Goal: Task Accomplishment & Management: Manage account settings

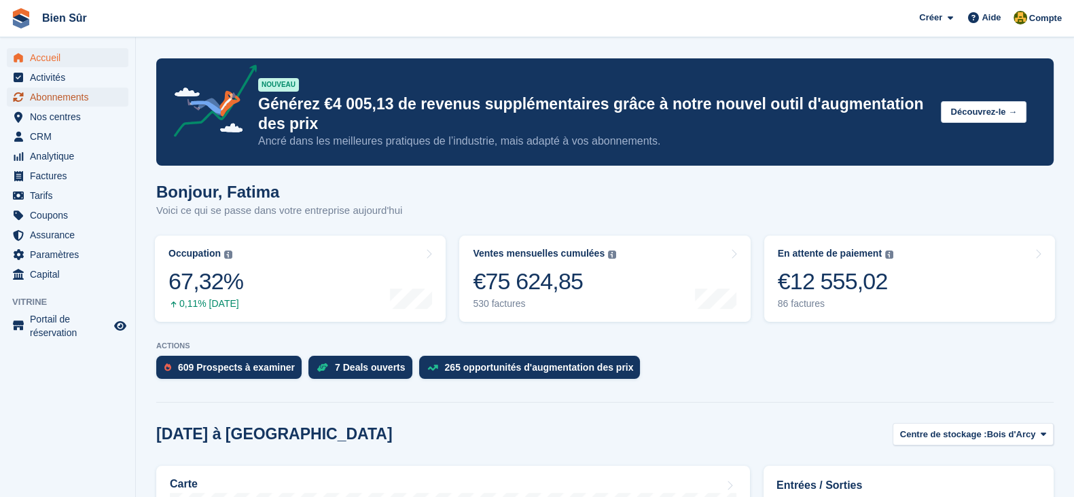
click at [85, 92] on span "Abonnements" at bounding box center [71, 97] width 82 height 19
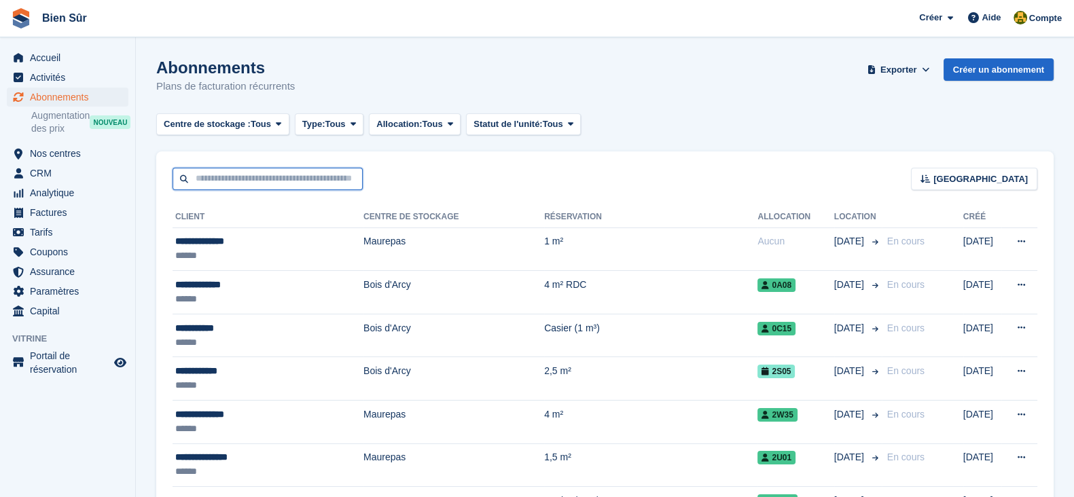
click at [245, 169] on input "text" at bounding box center [268, 179] width 190 height 22
paste input "**********"
type input "**********"
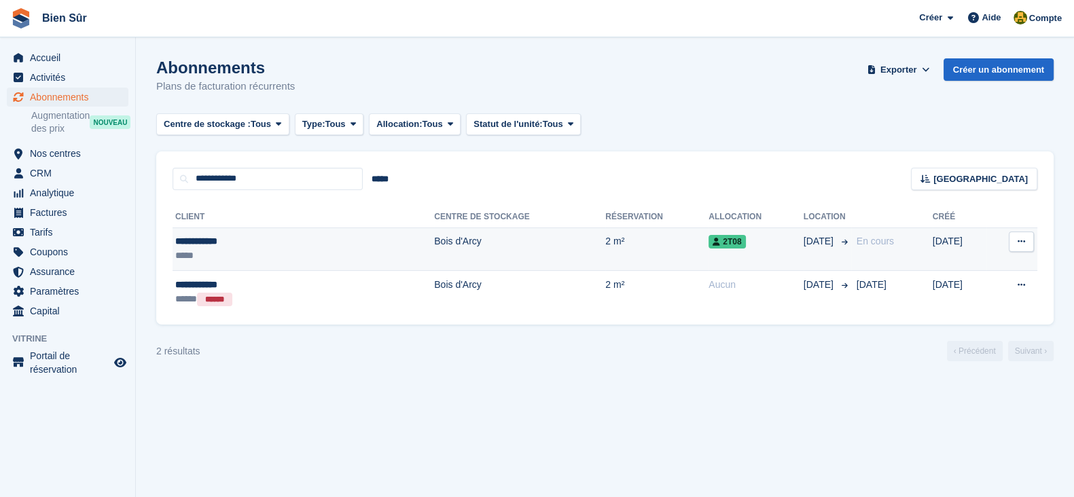
click at [605, 234] on td "2 m²" at bounding box center [656, 249] width 103 height 43
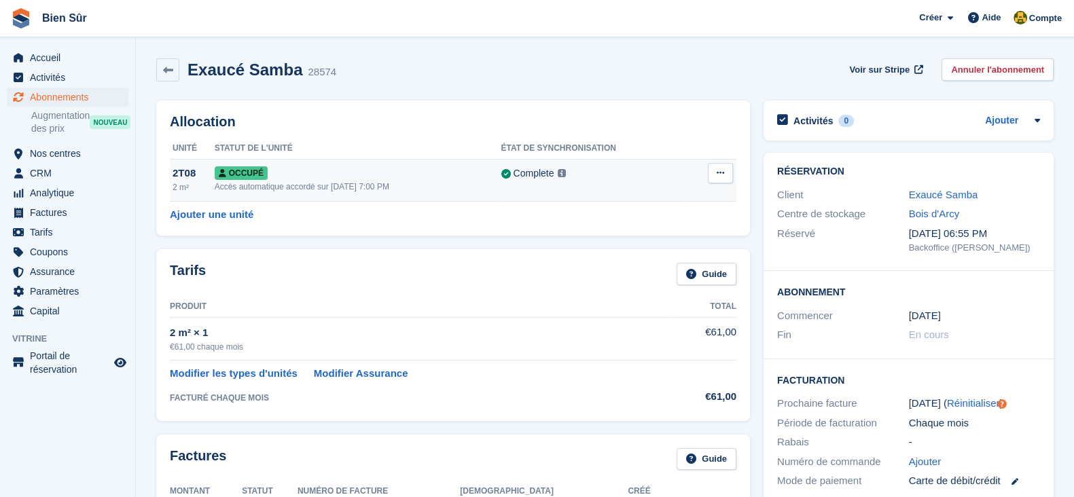
click at [724, 171] on icon at bounding box center [720, 173] width 7 height 9
click at [643, 229] on p "Désallouer" at bounding box center [668, 229] width 118 height 18
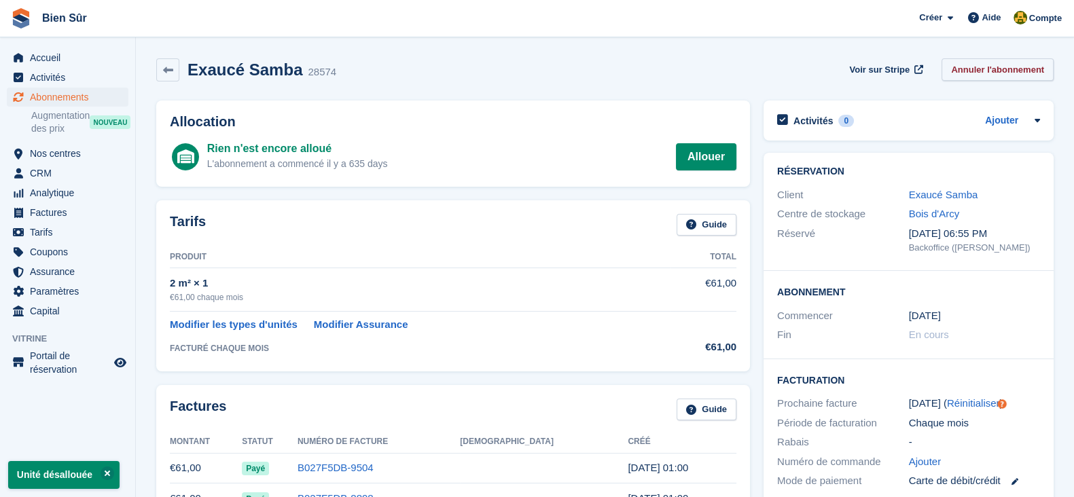
click at [961, 58] on link "Annuler l'abonnement" at bounding box center [998, 69] width 112 height 22
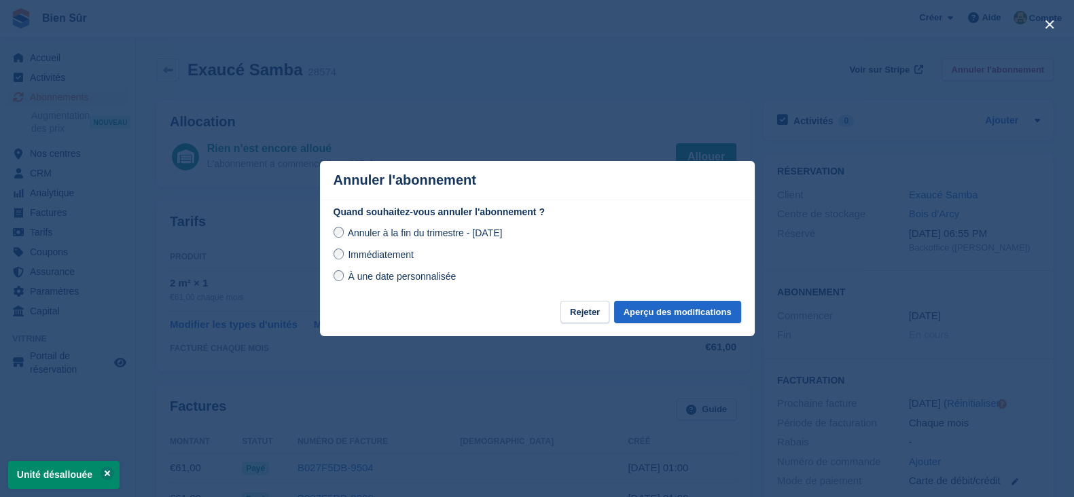
click at [376, 260] on span "Immédiatement" at bounding box center [380, 254] width 65 height 11
click at [672, 316] on button "Aperçu des modifications" at bounding box center [677, 312] width 127 height 22
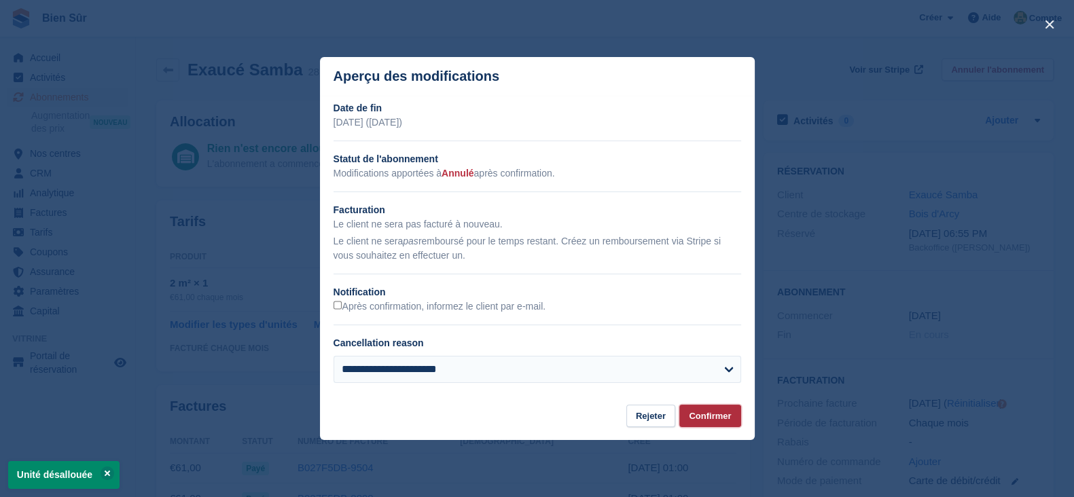
click at [711, 415] on button "Confirmer" at bounding box center [709, 416] width 61 height 22
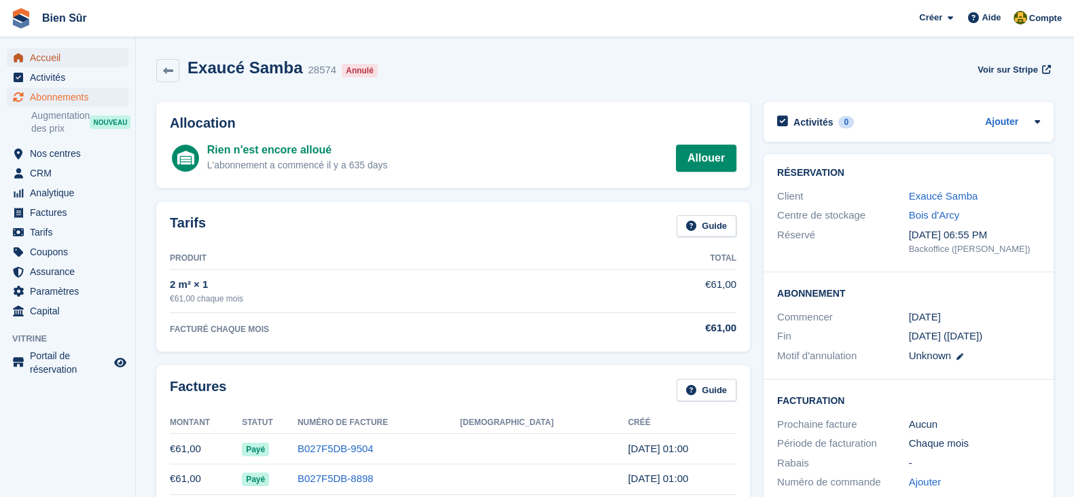
click at [59, 50] on span "Accueil" at bounding box center [71, 57] width 82 height 19
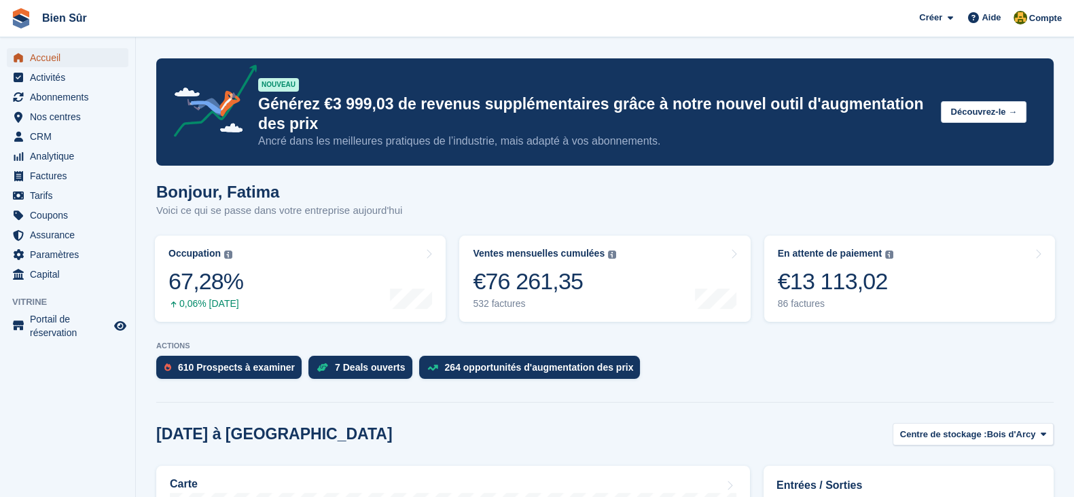
click at [47, 58] on span "Accueil" at bounding box center [71, 57] width 82 height 19
click at [282, 275] on link "Occupation Pourcentage de toutes les unités actuellement attribuées en termes d…" at bounding box center [300, 279] width 291 height 86
click at [320, 291] on link "Occupation Pourcentage de toutes les unités actuellement attribuées en termes d…" at bounding box center [300, 279] width 291 height 86
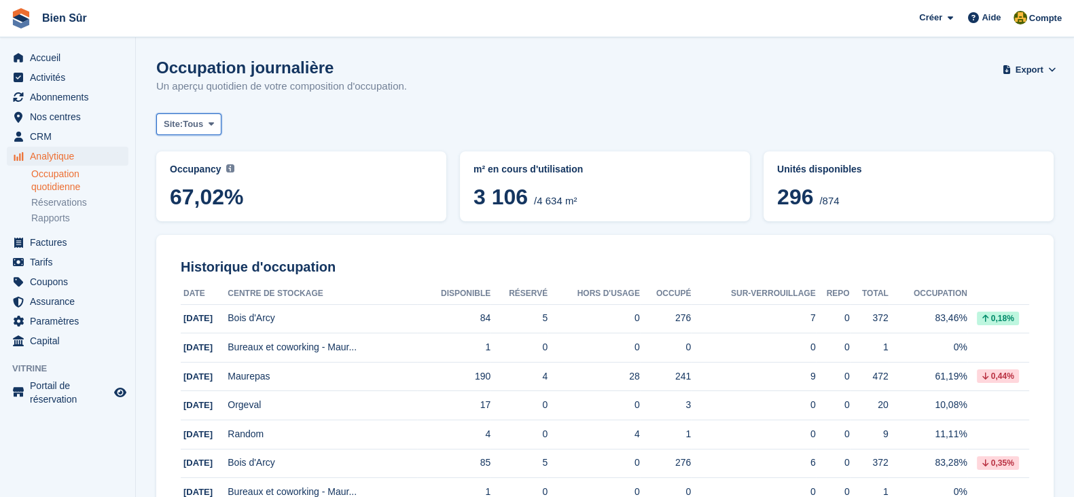
click at [209, 128] on icon at bounding box center [211, 124] width 5 height 9
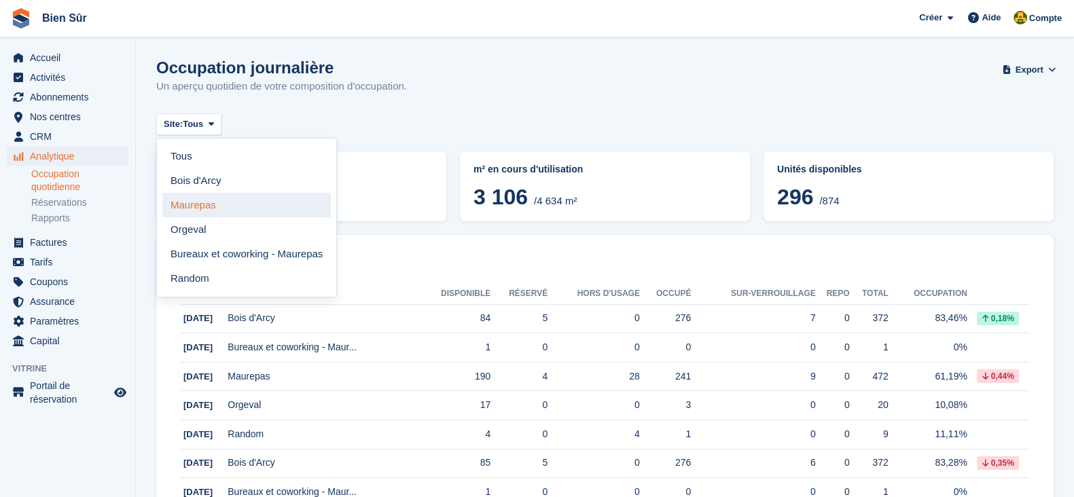
click at [240, 212] on link "Maurepas" at bounding box center [246, 205] width 169 height 24
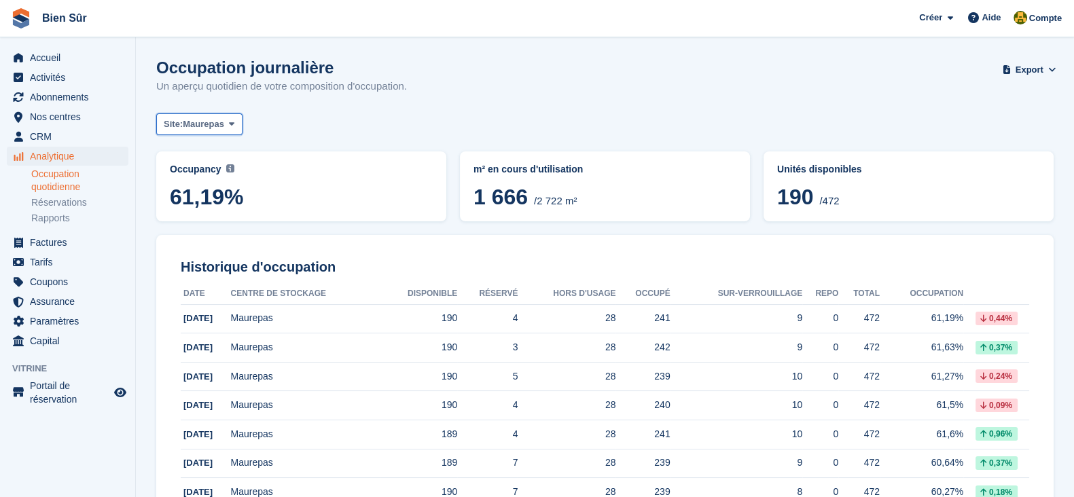
click at [190, 133] on button "Site: Maurepas" at bounding box center [199, 124] width 86 height 22
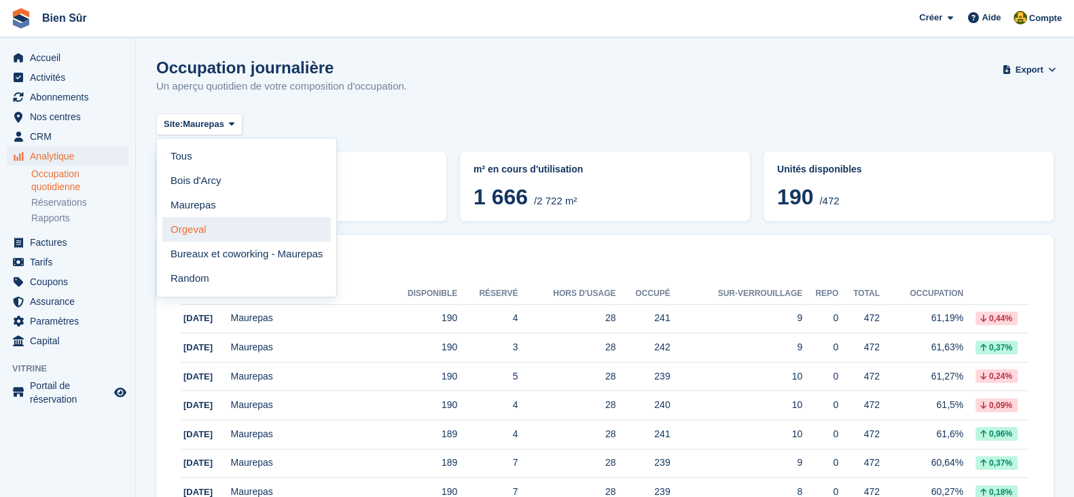
click at [205, 233] on link "Orgeval" at bounding box center [246, 229] width 169 height 24
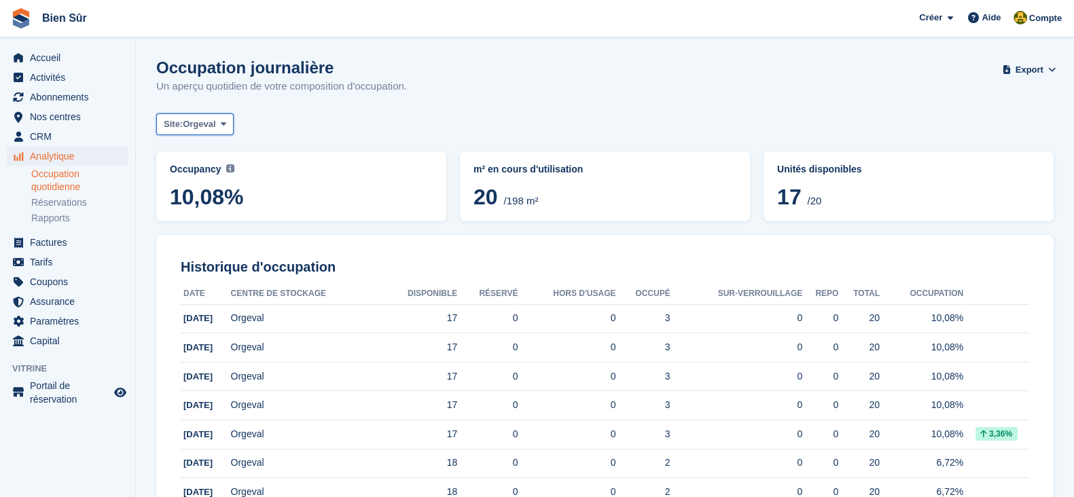
click at [201, 129] on span "Orgeval" at bounding box center [199, 125] width 33 height 14
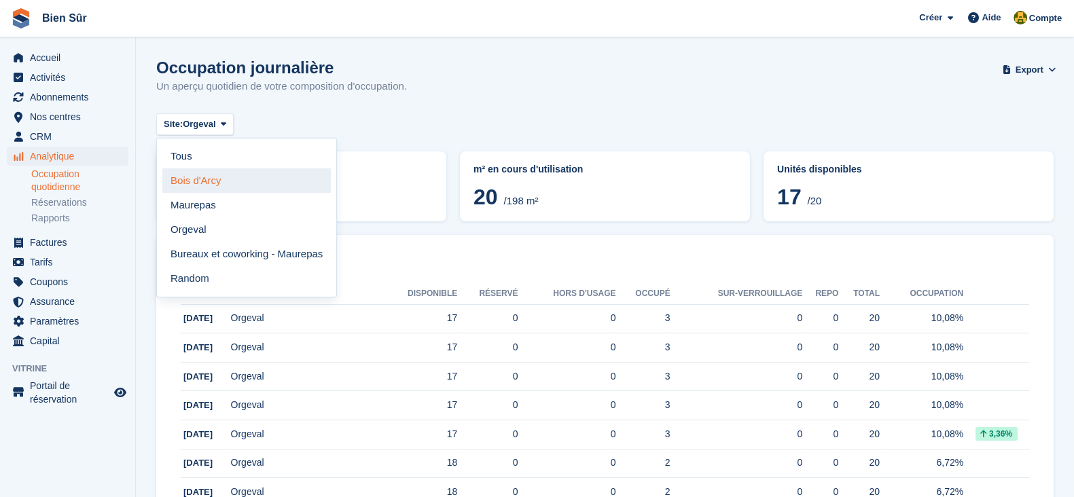
click at [225, 178] on link "Bois d'Arcy" at bounding box center [246, 181] width 169 height 24
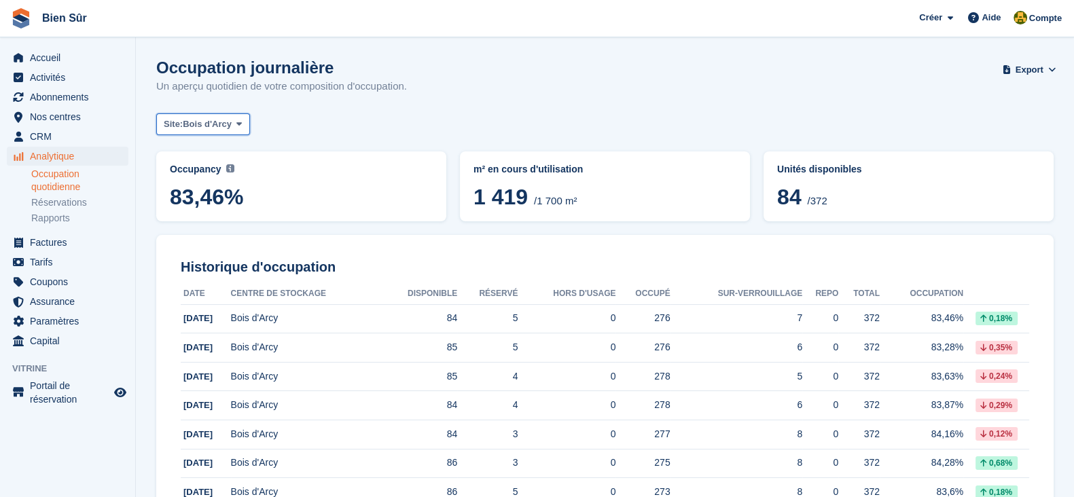
click at [213, 123] on span "Bois d'Arcy" at bounding box center [207, 125] width 49 height 14
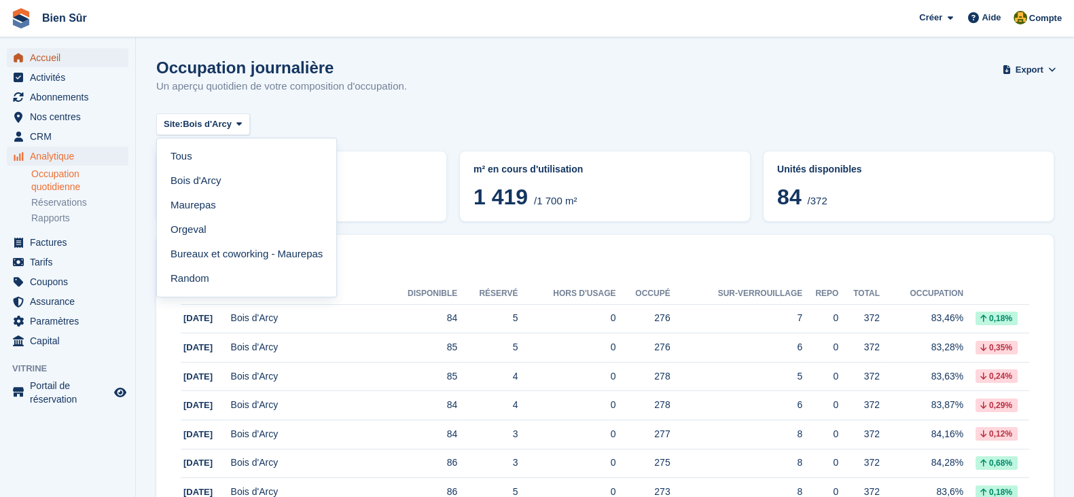
click at [53, 62] on span "Accueil" at bounding box center [71, 57] width 82 height 19
